Goal: Transaction & Acquisition: Download file/media

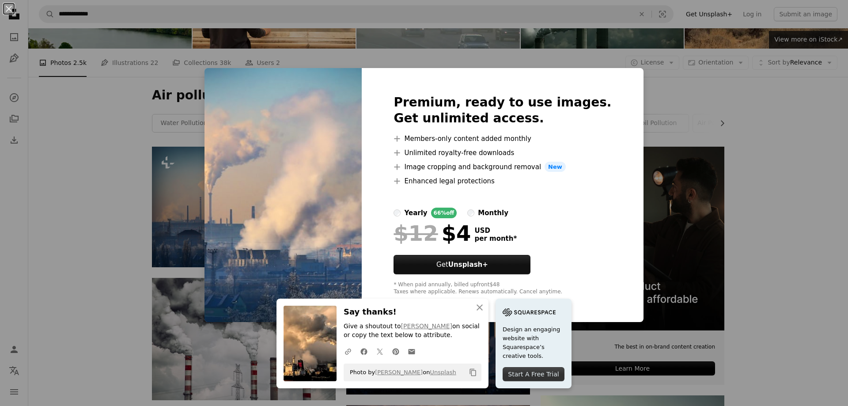
click at [30, 287] on div "An X shape Premium, ready to use images. Get unlimited access. A plus sign Memb…" at bounding box center [424, 203] width 848 height 406
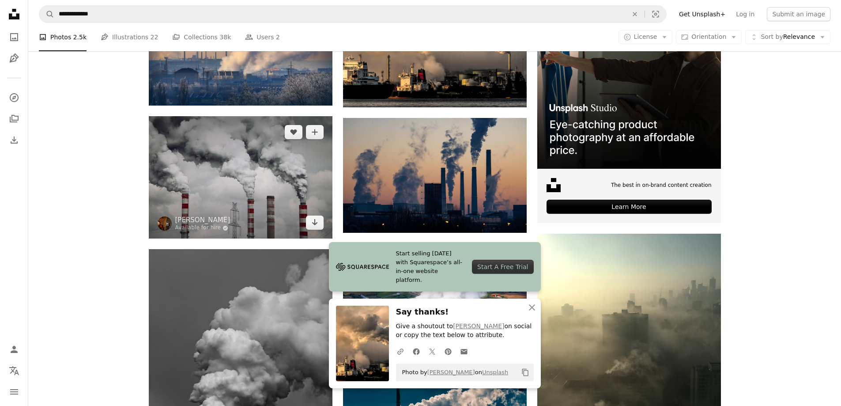
scroll to position [265, 0]
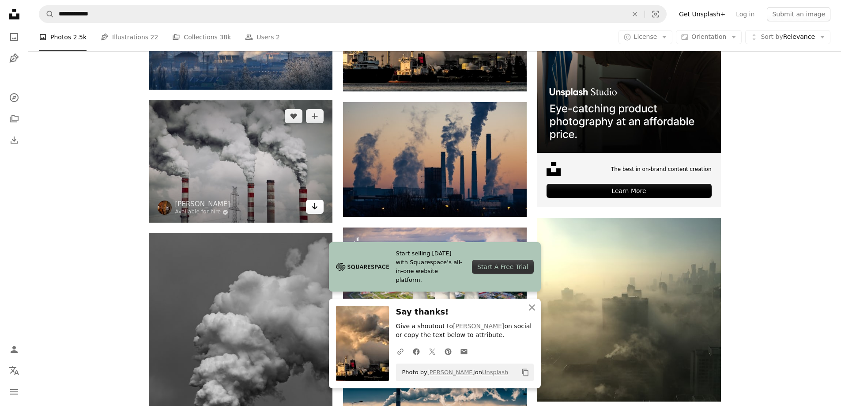
click at [316, 205] on icon "Arrow pointing down" at bounding box center [314, 206] width 7 height 11
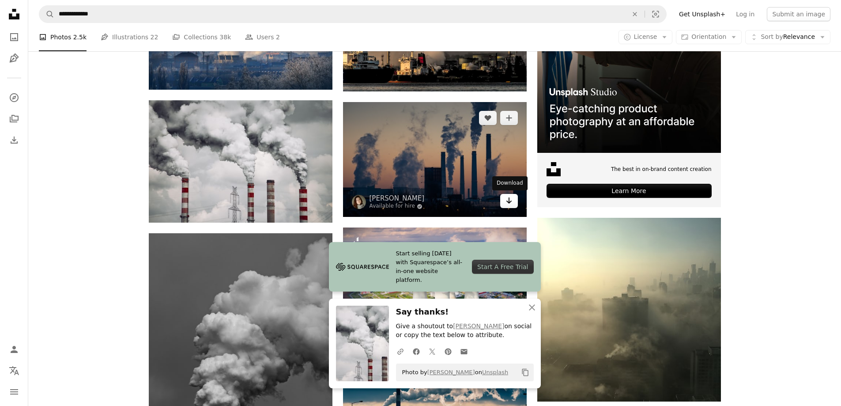
click at [503, 202] on link "Arrow pointing down" at bounding box center [509, 201] width 18 height 14
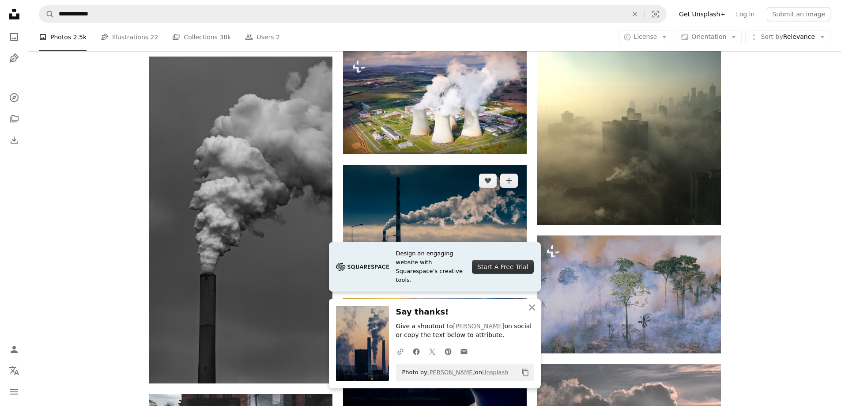
scroll to position [486, 0]
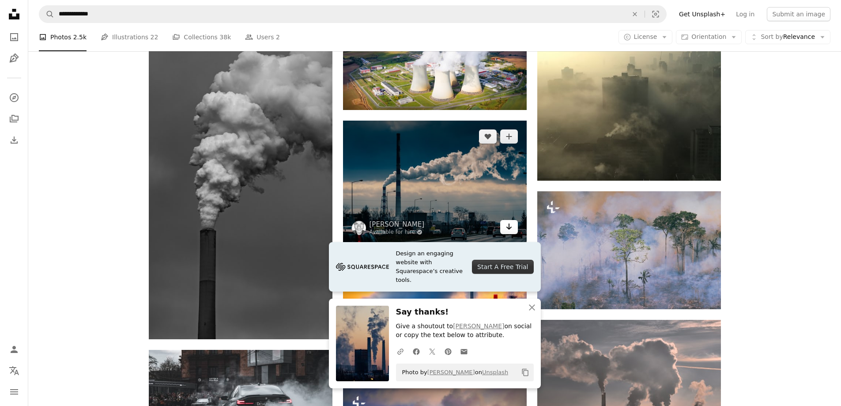
click at [509, 226] on icon "Arrow pointing down" at bounding box center [509, 226] width 7 height 11
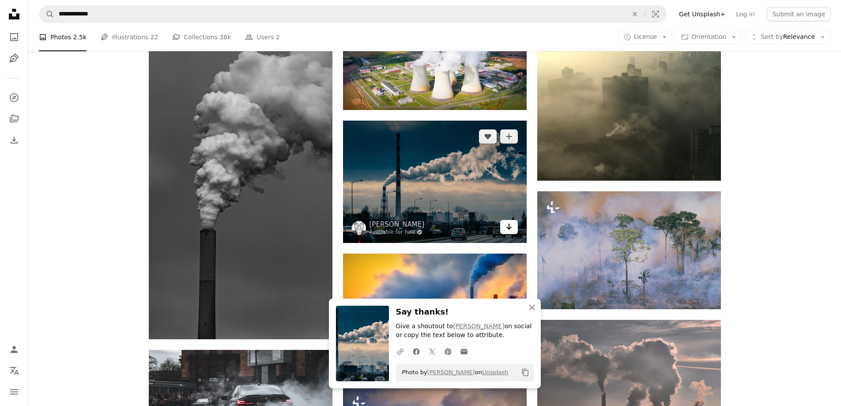
click at [508, 226] on icon "Arrow pointing down" at bounding box center [509, 226] width 7 height 11
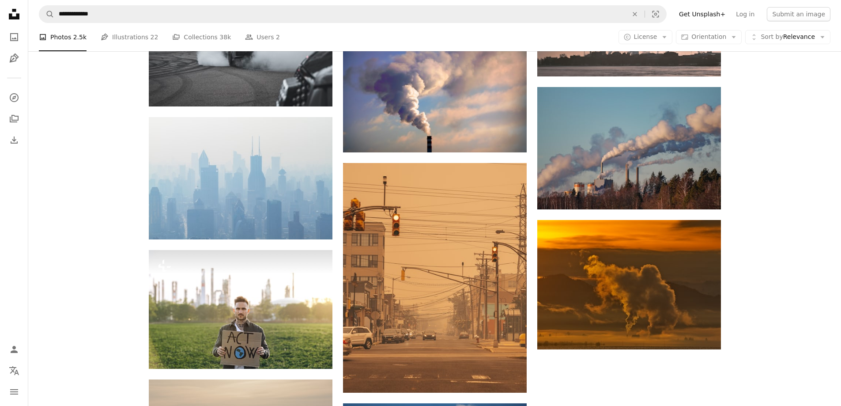
scroll to position [795, 0]
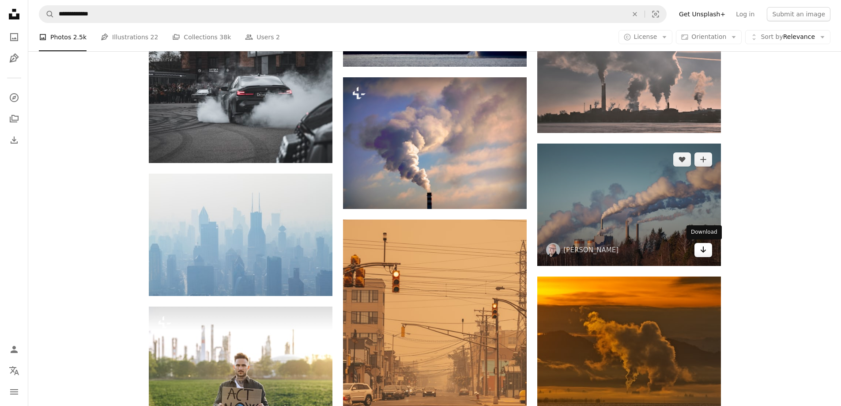
click at [701, 249] on icon "Arrow pointing down" at bounding box center [703, 249] width 7 height 11
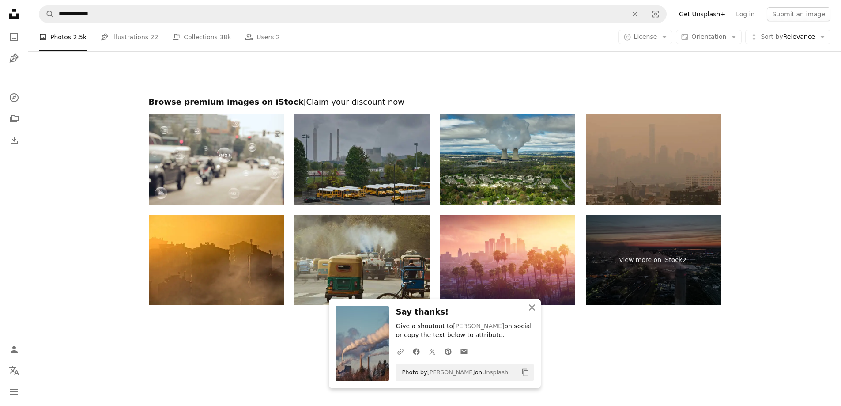
scroll to position [1377, 0]
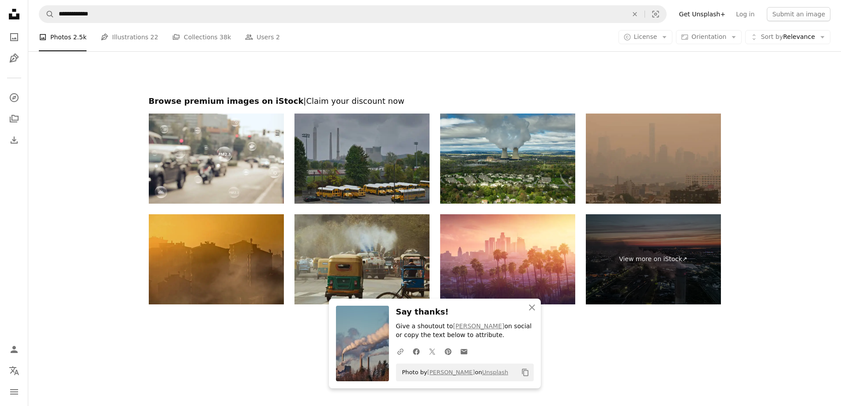
click at [279, 299] on img at bounding box center [216, 259] width 135 height 90
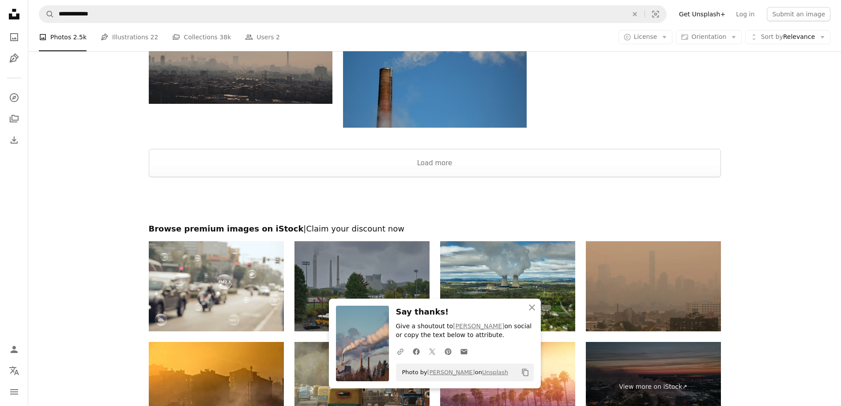
scroll to position [1244, 0]
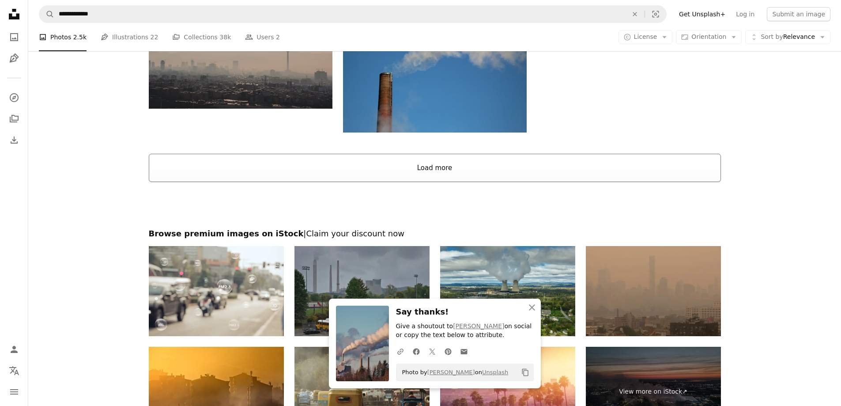
click at [414, 169] on button "Load more" at bounding box center [435, 168] width 572 height 28
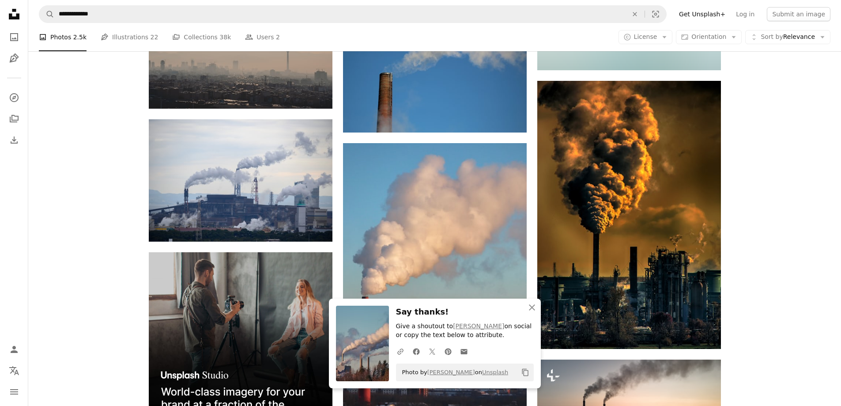
scroll to position [1156, 0]
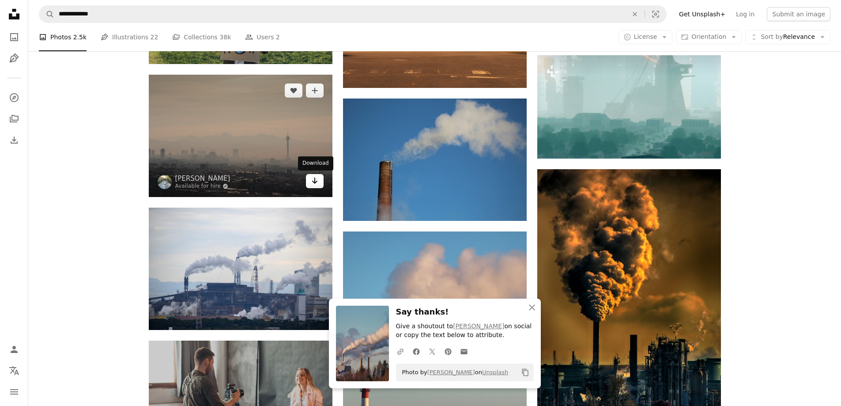
click at [319, 182] on link "Arrow pointing down" at bounding box center [315, 181] width 18 height 14
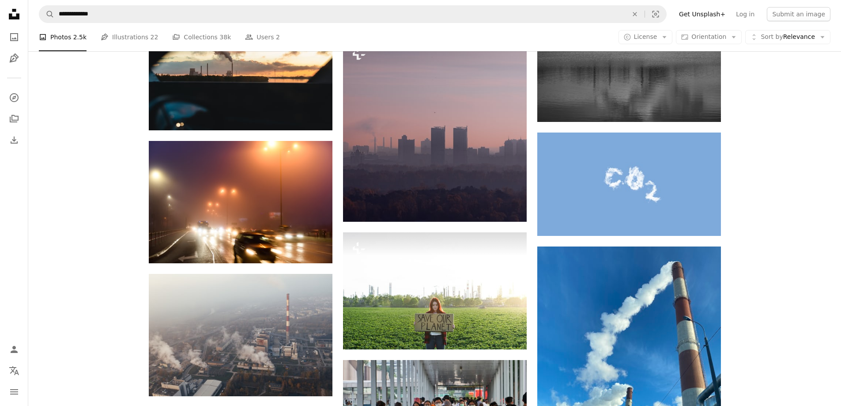
scroll to position [2039, 0]
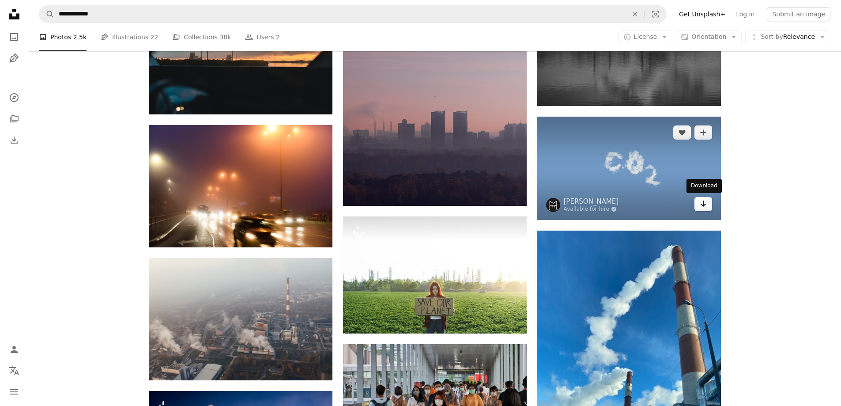
click at [709, 204] on link "Arrow pointing down" at bounding box center [703, 204] width 18 height 14
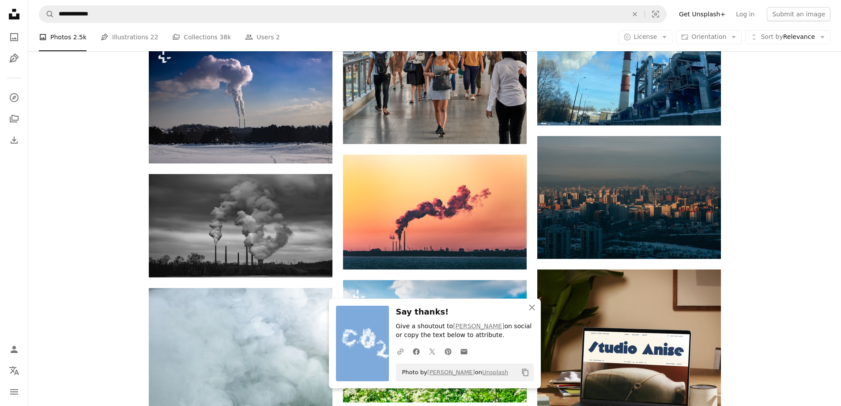
scroll to position [2392, 0]
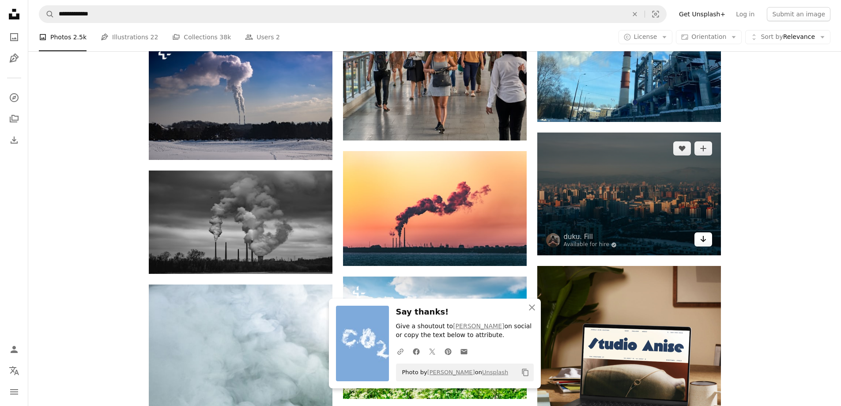
click at [707, 244] on link "Arrow pointing down" at bounding box center [703, 239] width 18 height 14
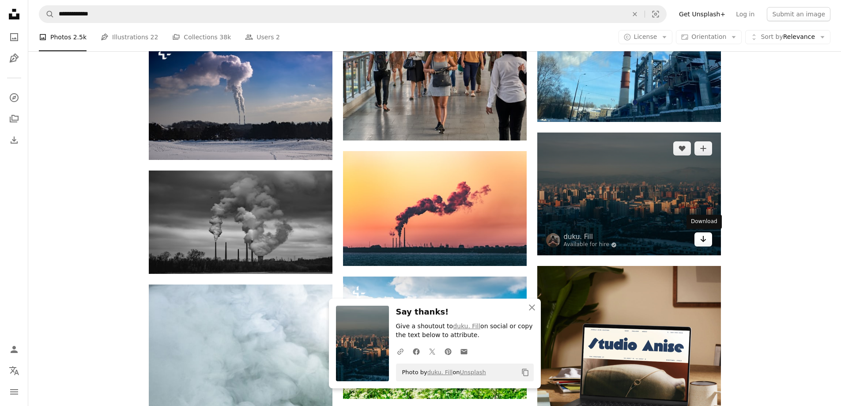
click at [699, 240] on link "Arrow pointing down" at bounding box center [703, 239] width 18 height 14
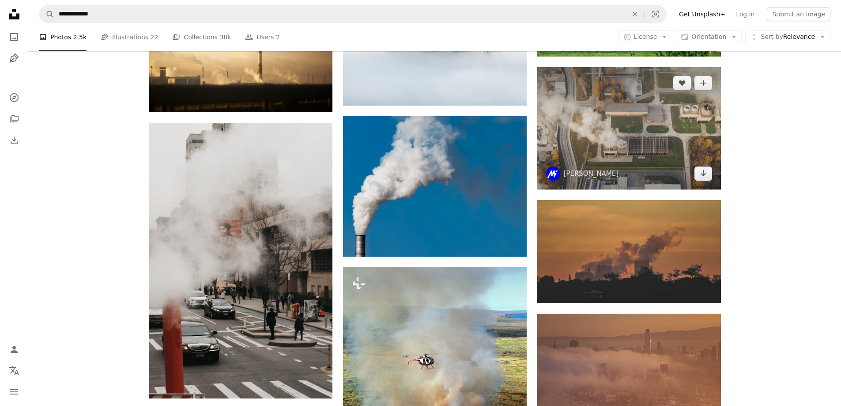
scroll to position [3187, 0]
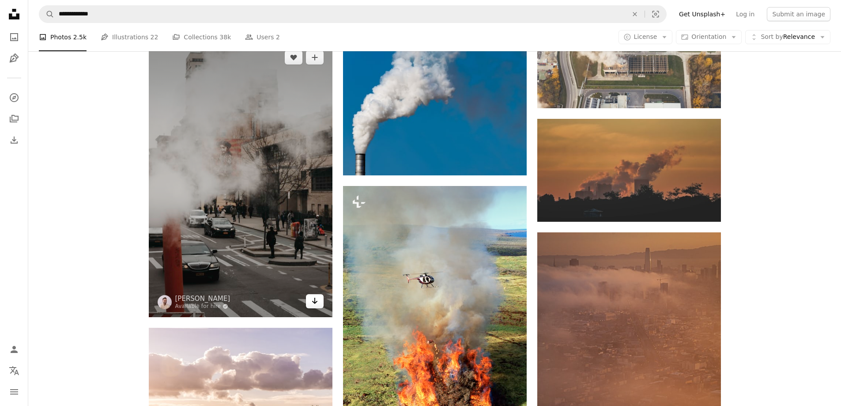
click at [313, 301] on icon "Arrow pointing down" at bounding box center [314, 300] width 7 height 11
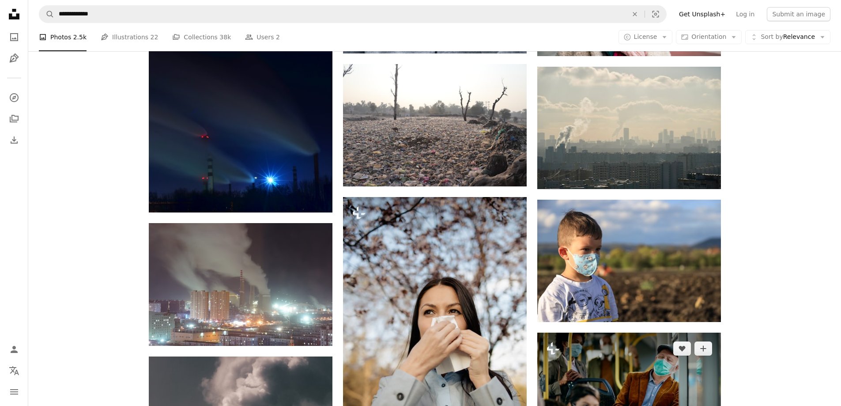
scroll to position [4114, 0]
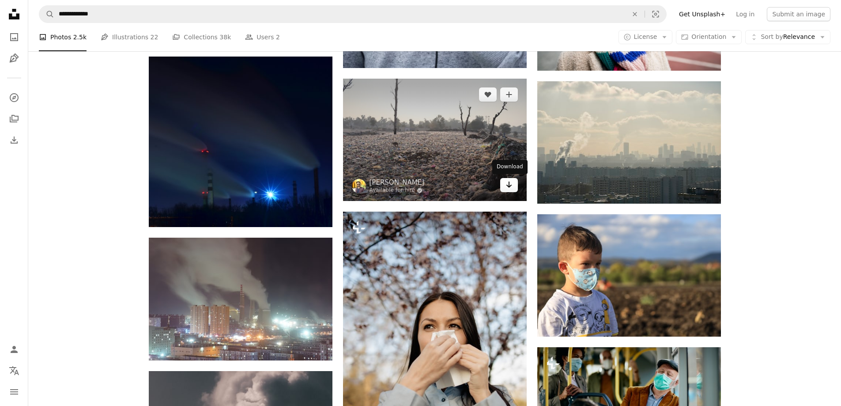
click at [509, 182] on icon "Download" at bounding box center [509, 184] width 6 height 6
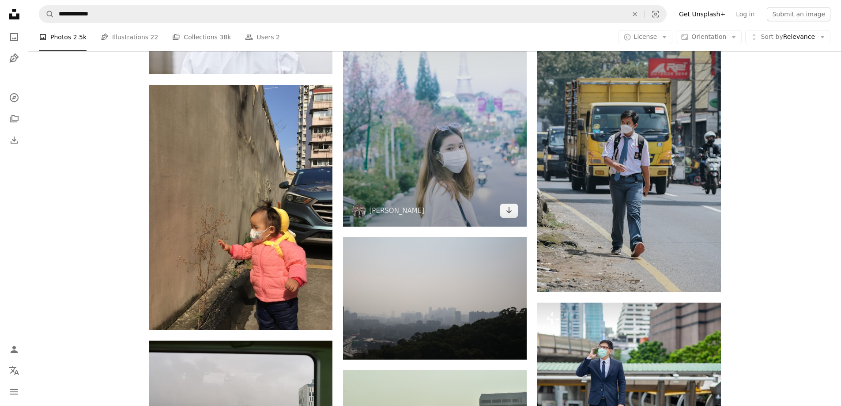
scroll to position [7557, 0]
